Goal: Information Seeking & Learning: Learn about a topic

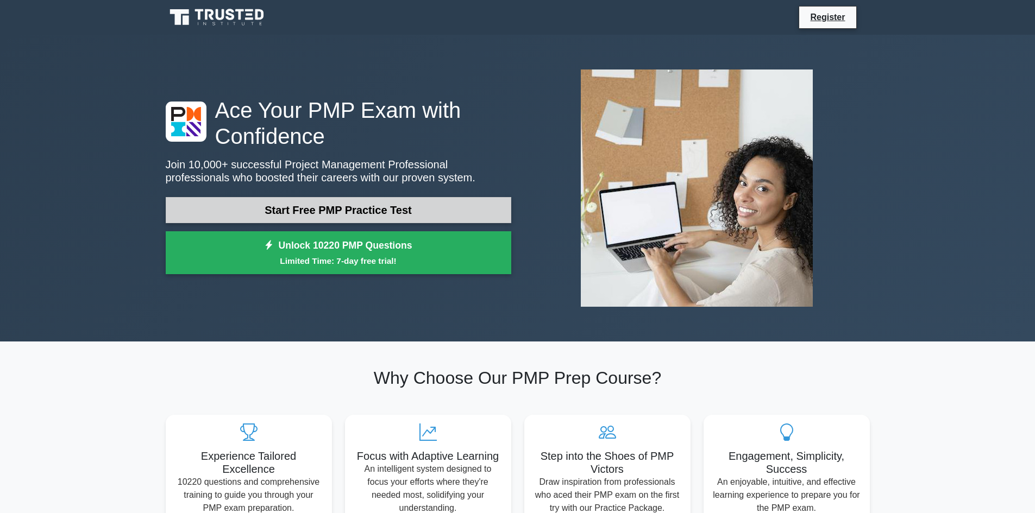
click at [422, 214] on link "Start Free PMP Practice Test" at bounding box center [338, 210] width 345 height 26
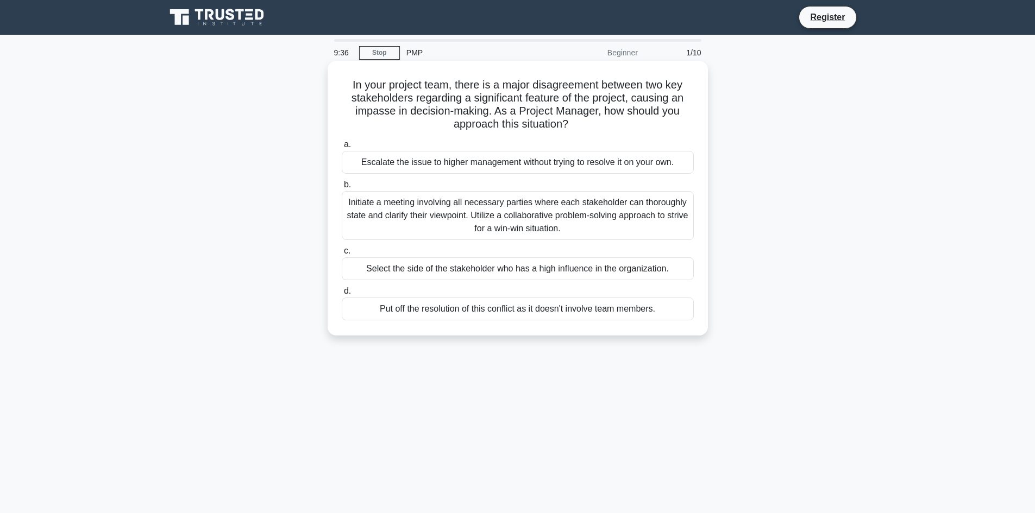
click at [394, 207] on div "Initiate a meeting involving all necessary parties where each stakeholder can t…" at bounding box center [518, 215] width 352 height 49
click at [342, 188] on input "b. Initiate a meeting involving all necessary parties where each stakeholder ca…" at bounding box center [342, 184] width 0 height 7
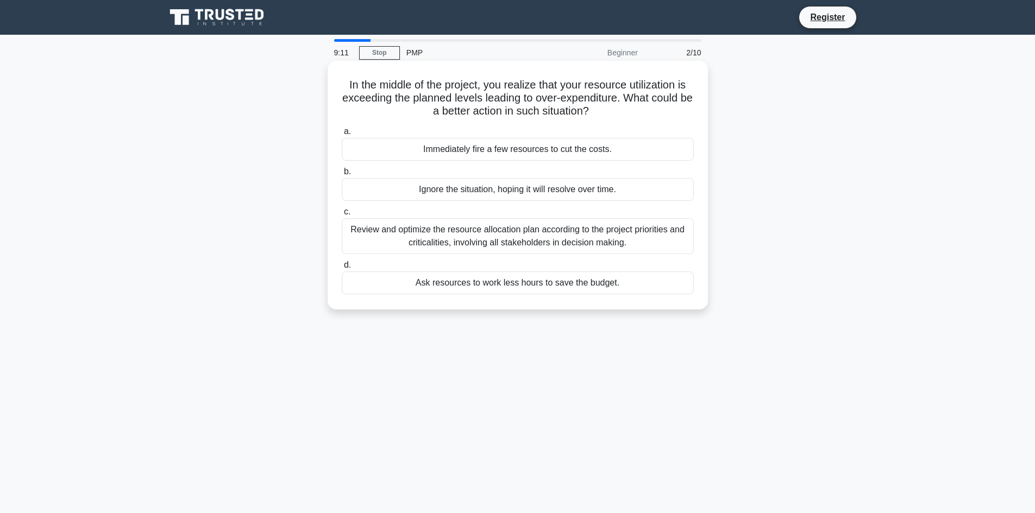
click at [566, 234] on div "Review and optimize the resource allocation plan according to the project prior…" at bounding box center [518, 236] width 352 height 36
click at [342, 216] on input "c. Review and optimize the resource allocation plan according to the project pr…" at bounding box center [342, 212] width 0 height 7
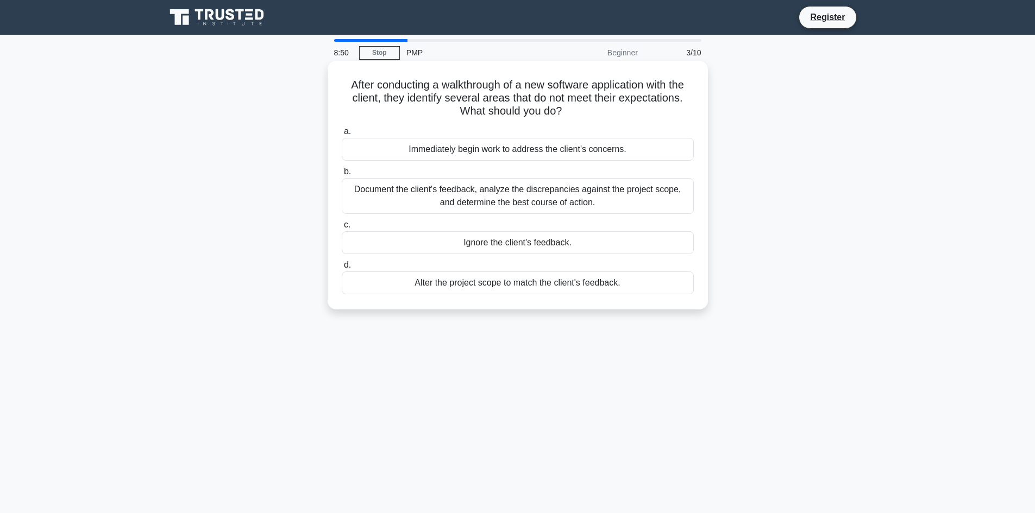
click at [655, 191] on div "Document the client's feedback, analyze the discrepancies against the project s…" at bounding box center [518, 196] width 352 height 36
click at [342, 175] on input "b. Document the client's feedback, analyze the discrepancies against the projec…" at bounding box center [342, 171] width 0 height 7
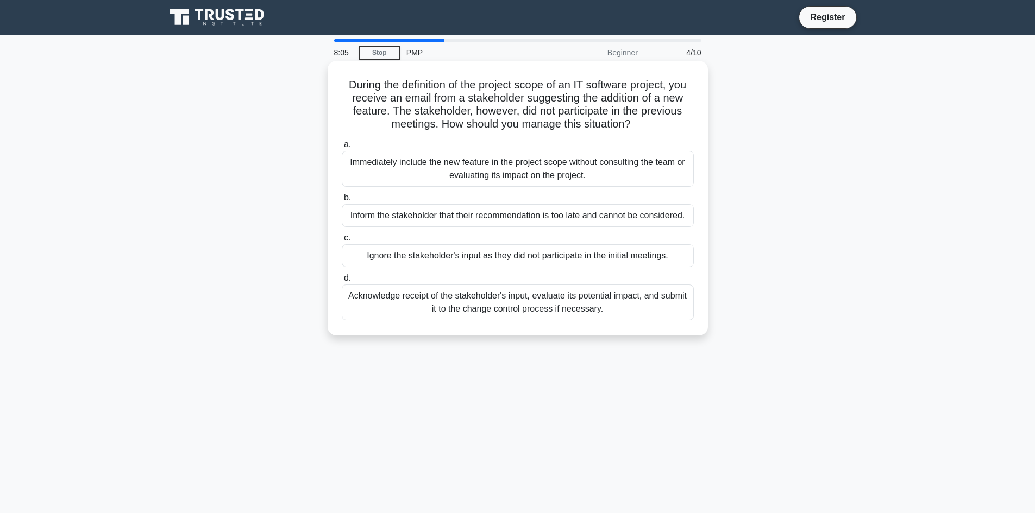
click at [665, 304] on div "Acknowledge receipt of the stakeholder's input, evaluate its potential impact, …" at bounding box center [518, 303] width 352 height 36
click at [342, 282] on input "d. Acknowledge receipt of the stakeholder's input, evaluate its potential impac…" at bounding box center [342, 278] width 0 height 7
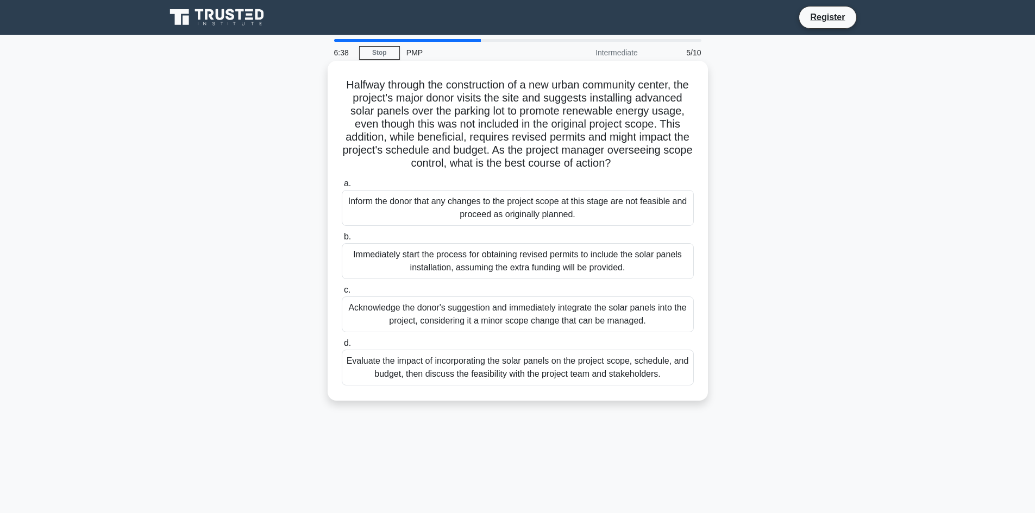
click at [586, 379] on div "Evaluate the impact of incorporating the solar panels on the project scope, sch…" at bounding box center [518, 368] width 352 height 36
click at [565, 386] on div "Evaluate the impact of incorporating the solar panels on the project scope, sch…" at bounding box center [518, 368] width 352 height 36
click at [342, 347] on input "d. Evaluate the impact of incorporating the solar panels on the project scope, …" at bounding box center [342, 343] width 0 height 7
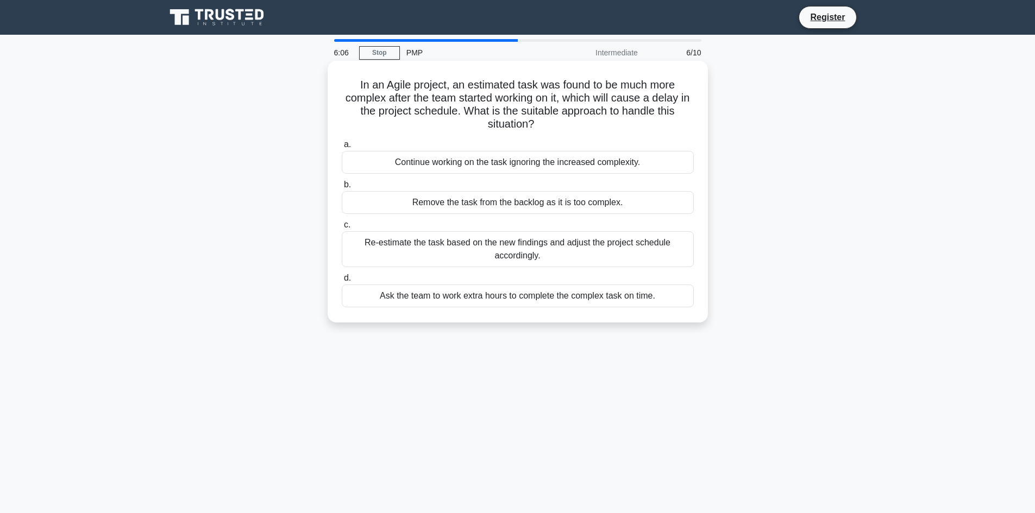
click at [578, 249] on div "Re-estimate the task based on the new findings and adjust the project schedule …" at bounding box center [518, 249] width 352 height 36
click at [342, 229] on input "c. Re-estimate the task based on the new findings and adjust the project schedu…" at bounding box center [342, 225] width 0 height 7
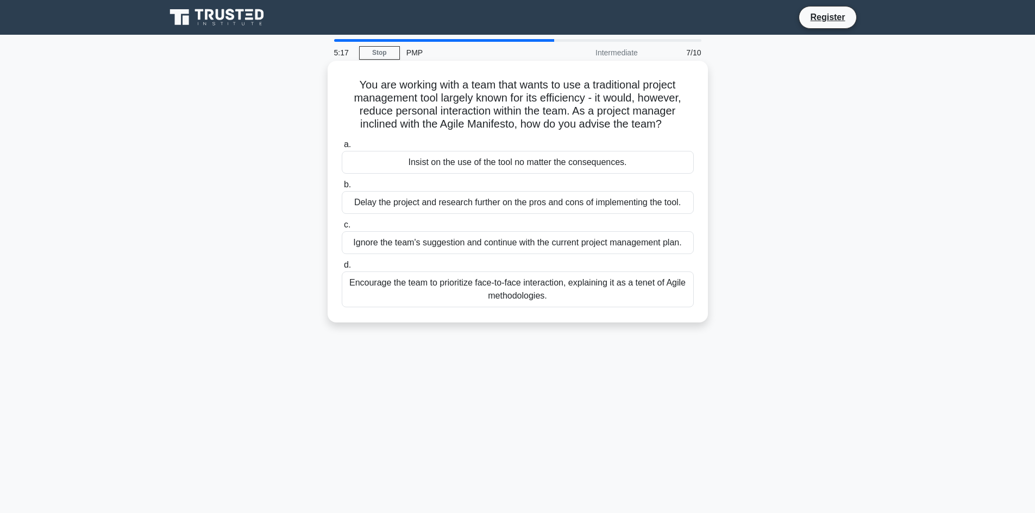
click at [659, 281] on div "Encourage the team to prioritize face-to-face interaction, explaining it as a t…" at bounding box center [518, 290] width 352 height 36
click at [342, 269] on input "d. Encourage the team to prioritize face-to-face interaction, explaining it as …" at bounding box center [342, 265] width 0 height 7
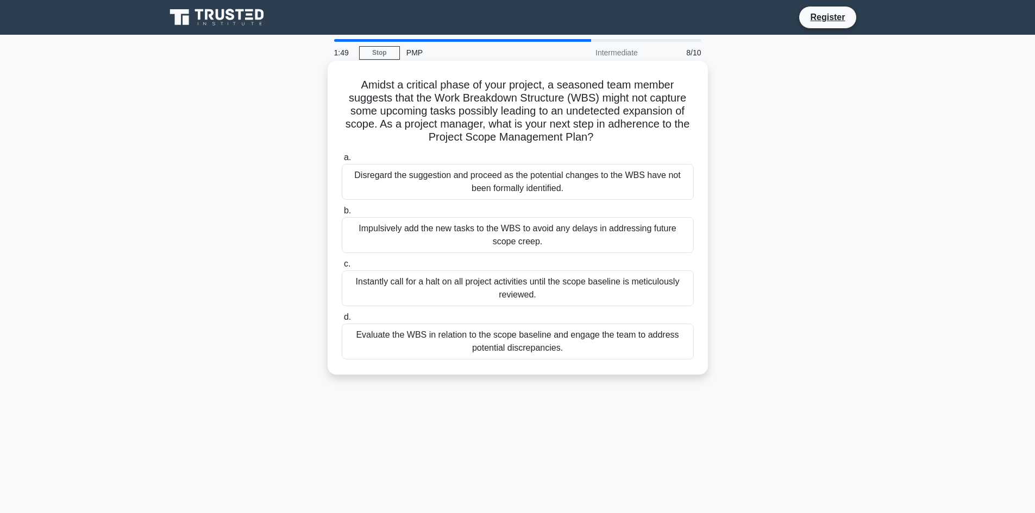
click at [453, 339] on div "Evaluate the WBS in relation to the scope baseline and engage the team to addre…" at bounding box center [518, 342] width 352 height 36
click at [342, 321] on input "d. Evaluate the WBS in relation to the scope baseline and engage the team to ad…" at bounding box center [342, 317] width 0 height 7
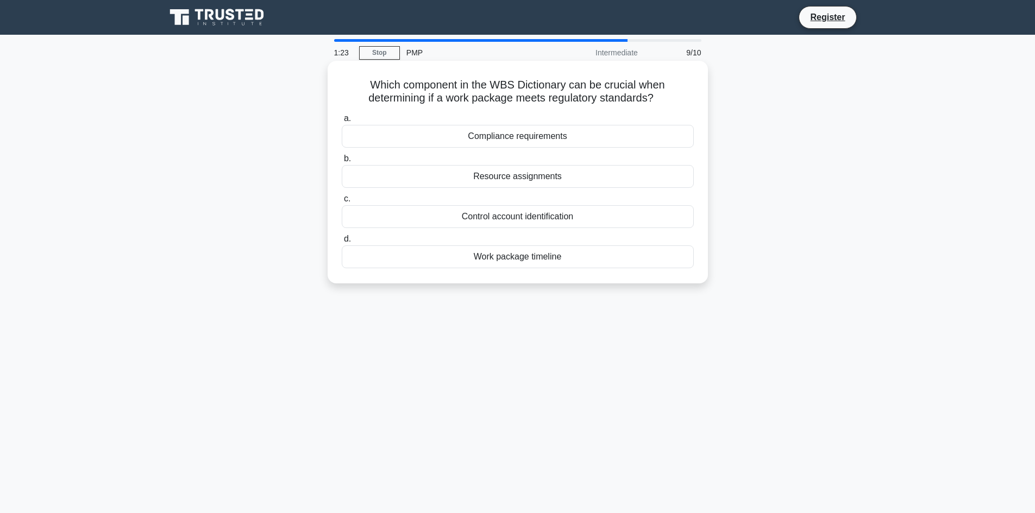
click at [496, 218] on div "Control account identification" at bounding box center [518, 216] width 352 height 23
click at [342, 203] on input "c. Control account identification" at bounding box center [342, 199] width 0 height 7
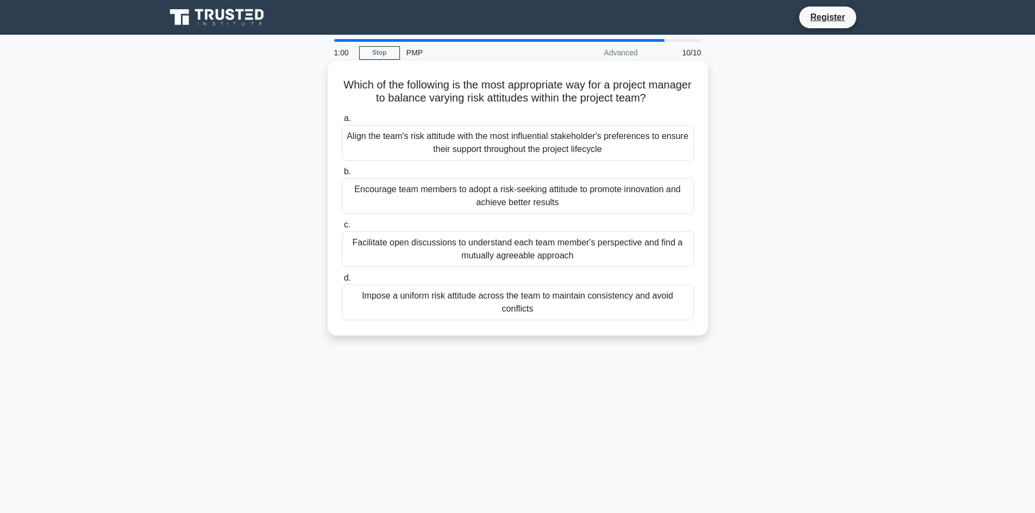
click at [467, 249] on div "Facilitate open discussions to understand each team member's perspective and fi…" at bounding box center [518, 249] width 352 height 36
click at [342, 229] on input "c. Facilitate open discussions to understand each team member's perspective and…" at bounding box center [342, 225] width 0 height 7
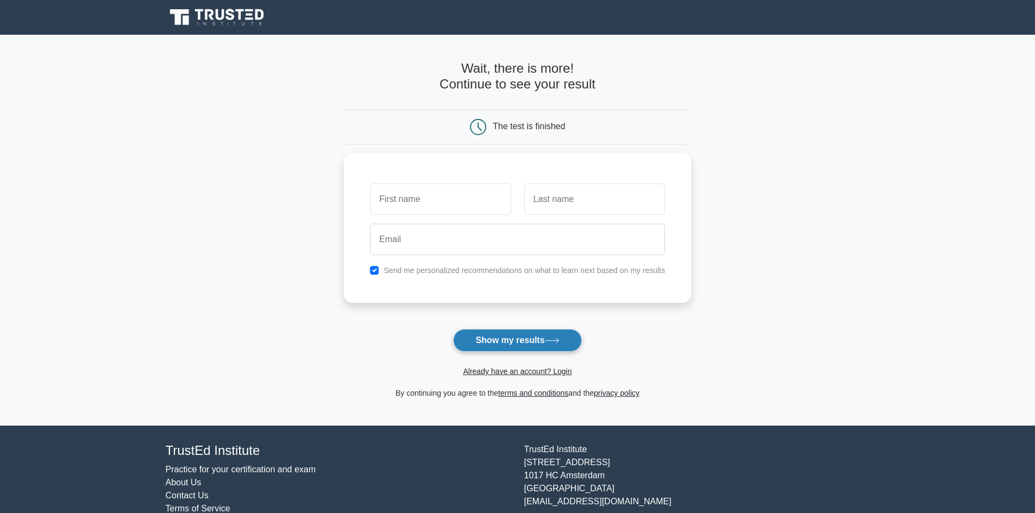
click at [531, 343] on button "Show my results" at bounding box center [517, 340] width 128 height 23
click at [374, 268] on input "checkbox" at bounding box center [374, 267] width 9 height 9
checkbox input "false"
click at [459, 189] on input "text" at bounding box center [440, 197] width 141 height 32
type input "hh"
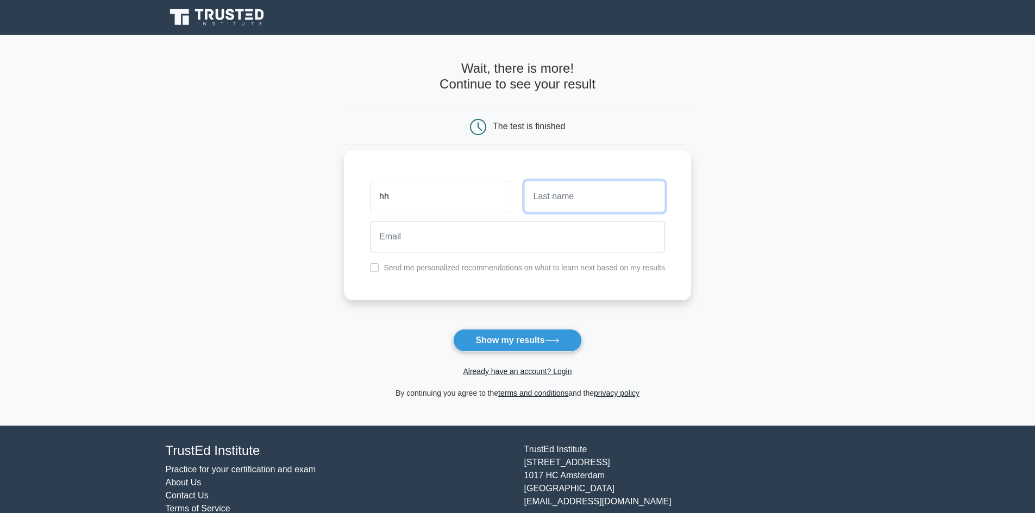
click at [614, 185] on input "text" at bounding box center [594, 197] width 141 height 32
type input "hh"
click at [550, 241] on input "email" at bounding box center [517, 237] width 295 height 32
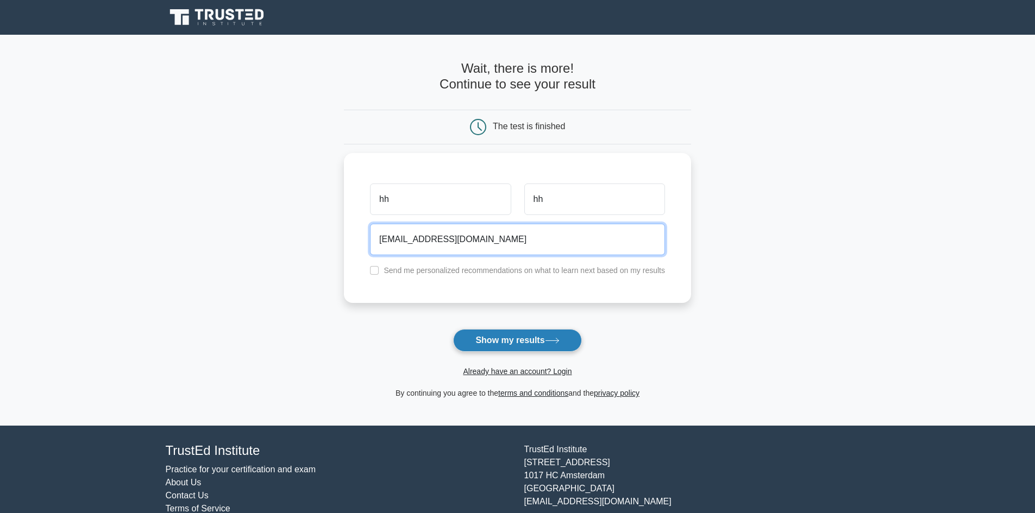
type input "heremelateshale@yahoo.com"
click at [508, 338] on button "Show my results" at bounding box center [517, 340] width 128 height 23
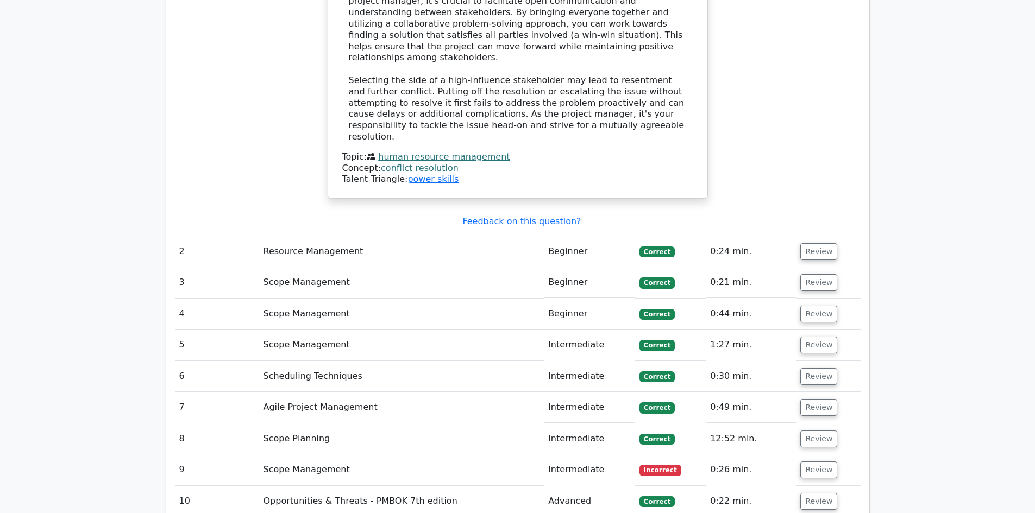
scroll to position [1467, 0]
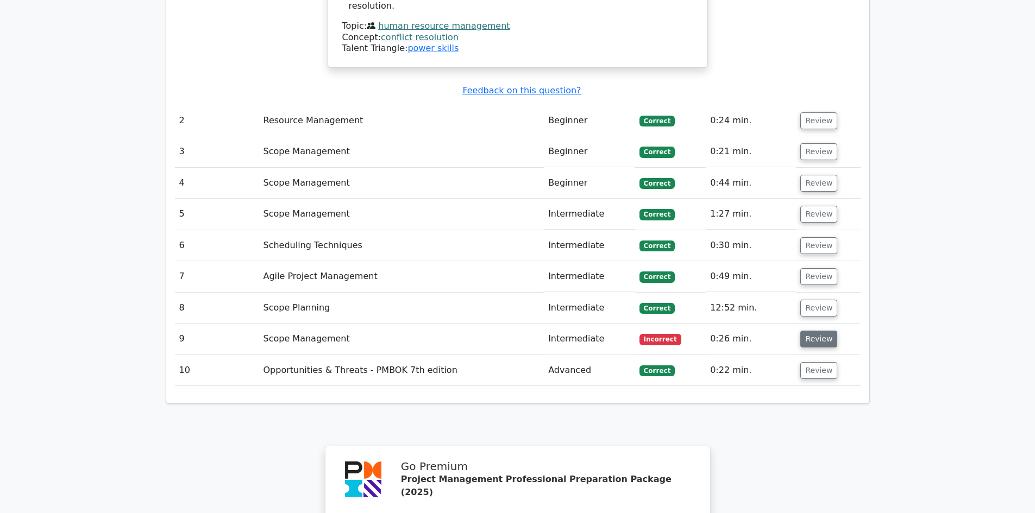
click at [802, 331] on button "Review" at bounding box center [818, 339] width 37 height 17
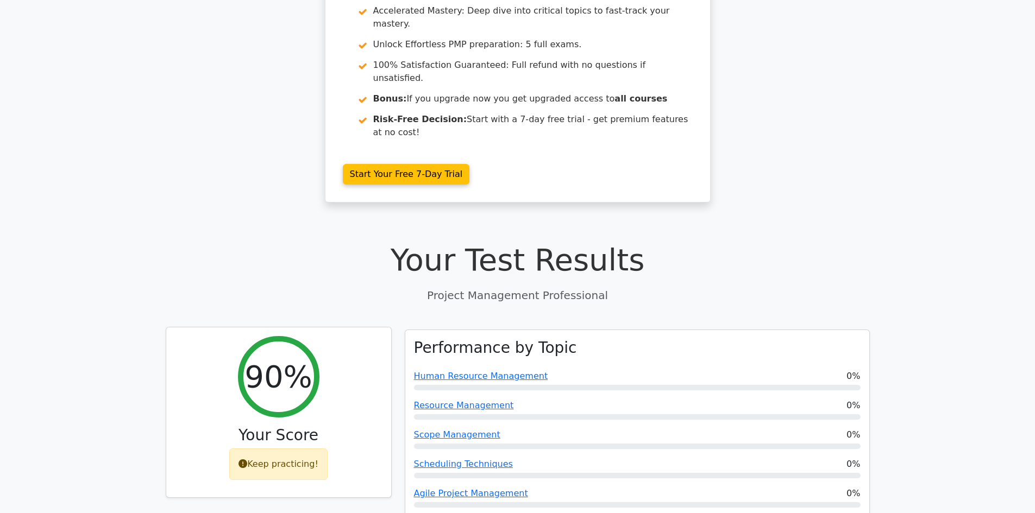
scroll to position [0, 0]
